Goal: Find specific page/section: Find specific page/section

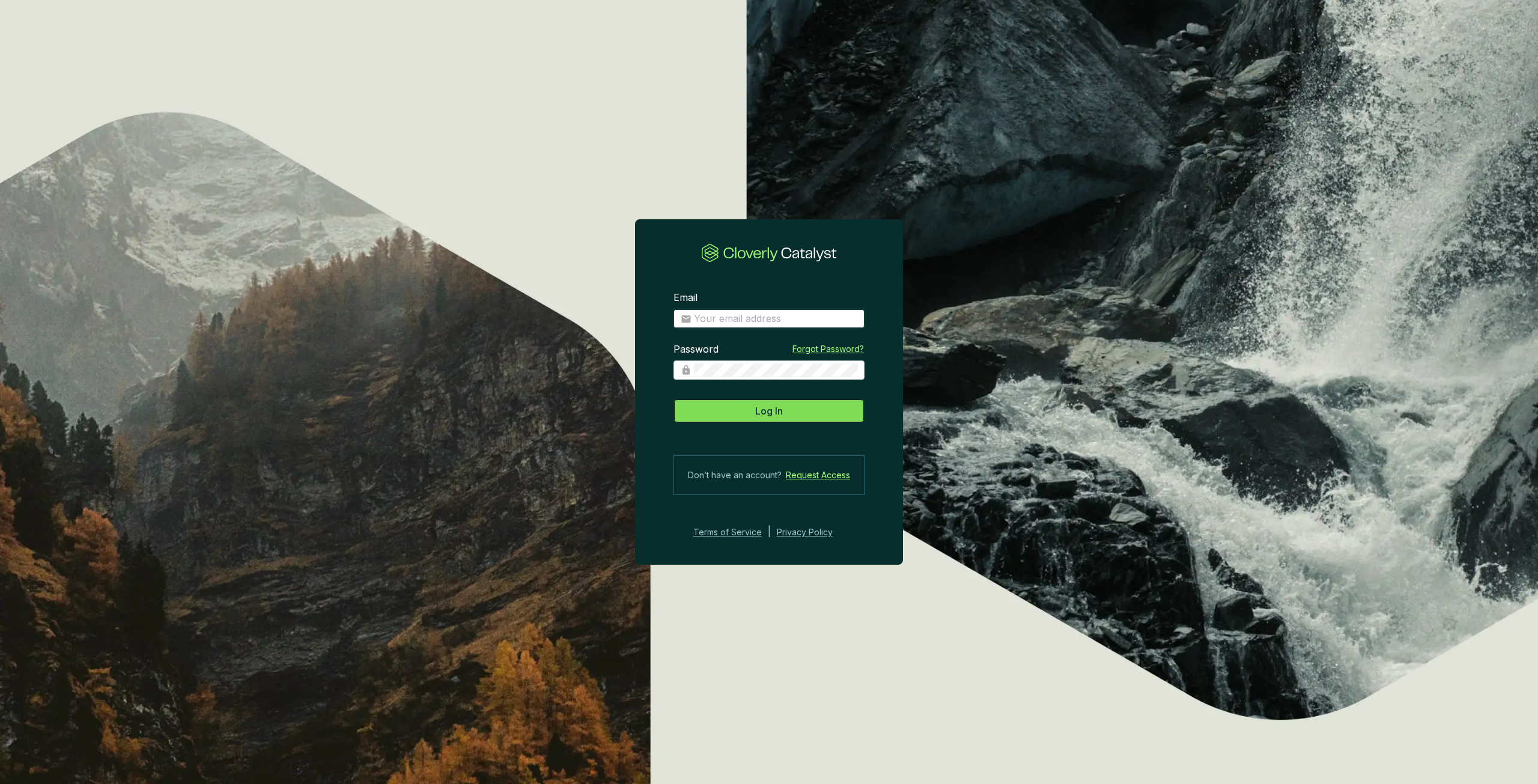
type input "[PERSON_NAME][EMAIL_ADDRESS][PERSON_NAME][DOMAIN_NAME]"
click at [763, 405] on span "Log In" at bounding box center [768, 410] width 28 height 14
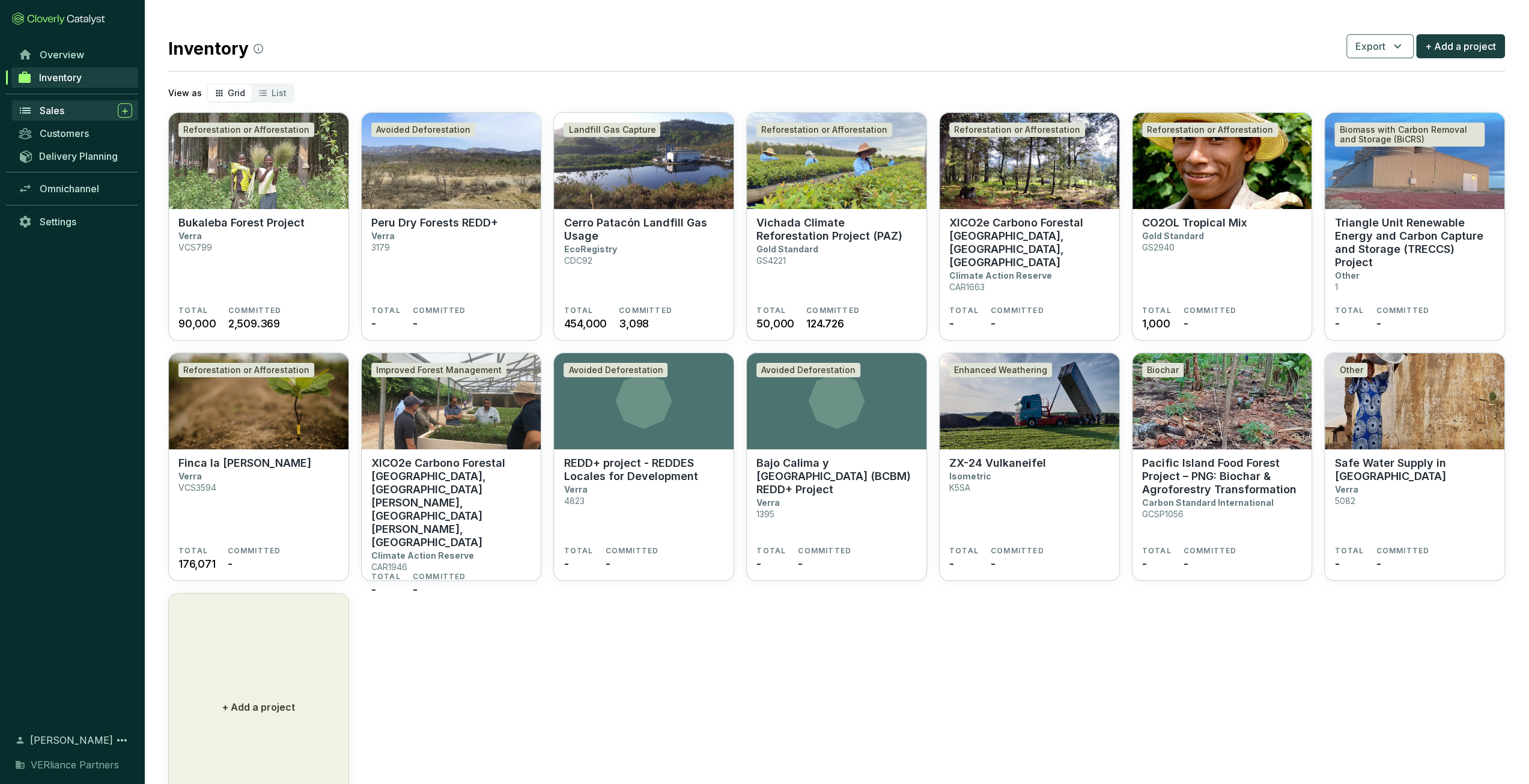
click at [68, 116] on div "Sales" at bounding box center [86, 110] width 92 height 14
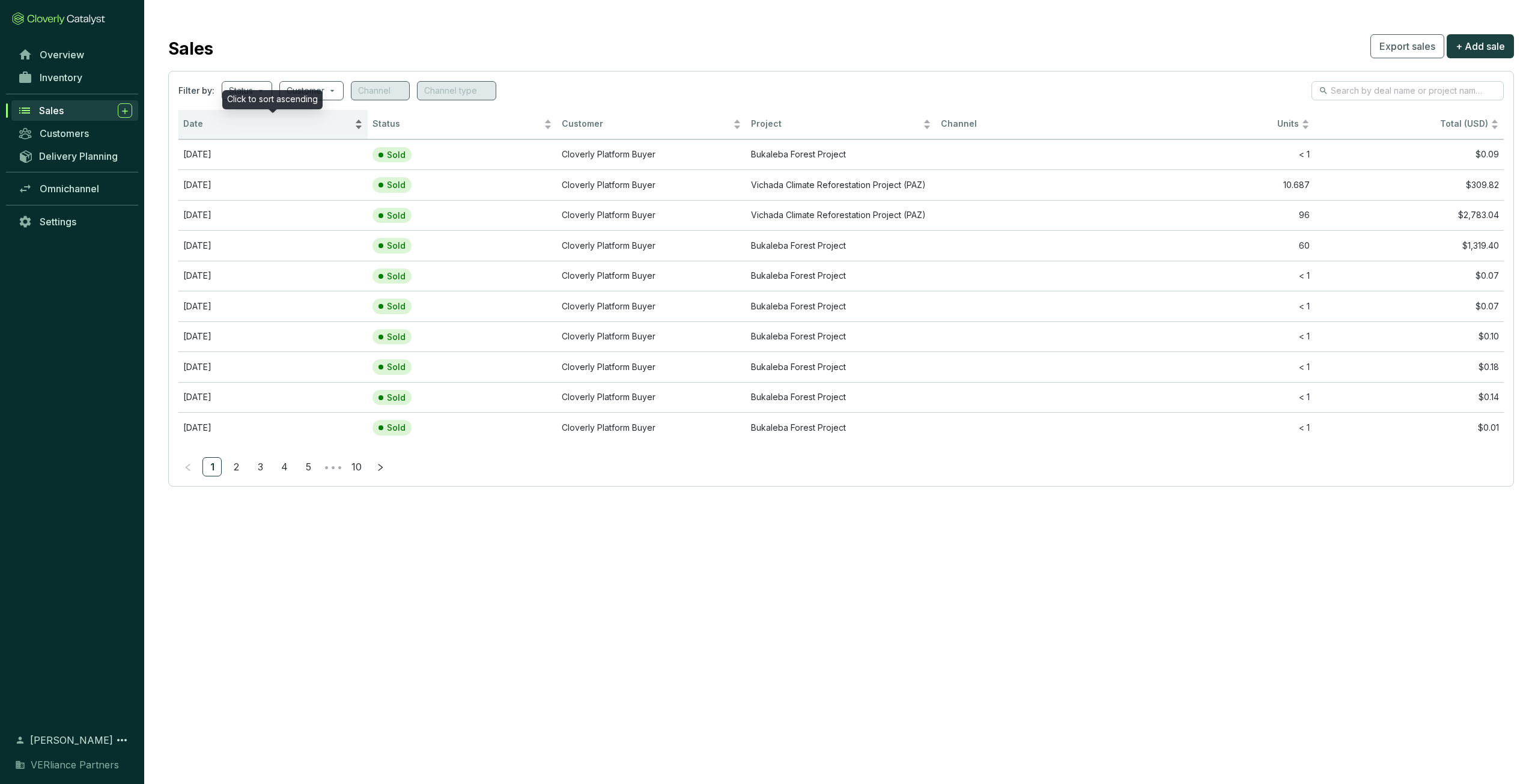
click at [227, 117] on div "Date" at bounding box center [273, 124] width 180 height 14
click at [228, 118] on span "Date" at bounding box center [267, 124] width 168 height 11
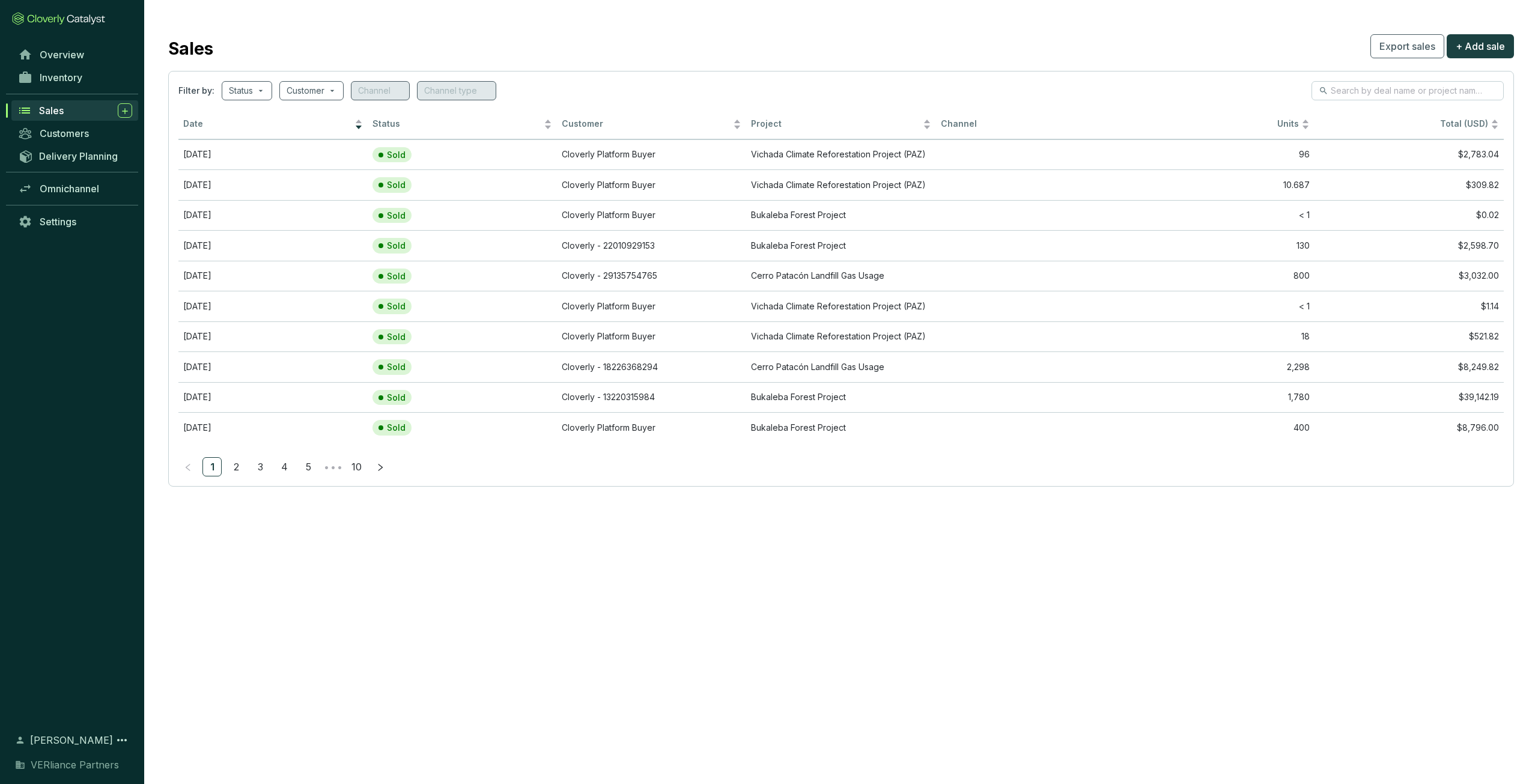
click at [84, 114] on div "Sales" at bounding box center [86, 110] width 93 height 14
click at [69, 77] on span "Inventory" at bounding box center [61, 77] width 43 height 12
